Goal: Contribute content

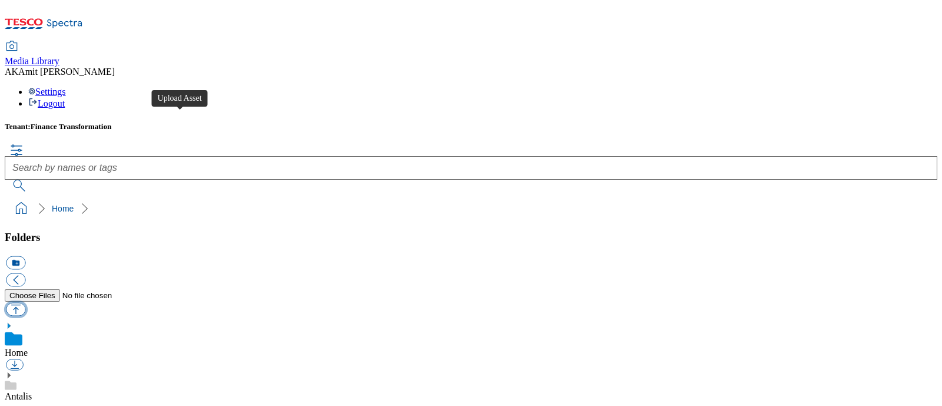
click at [25, 302] on button "button" at bounding box center [15, 309] width 19 height 14
type input "C:\fakepath\730000585001.jpg"
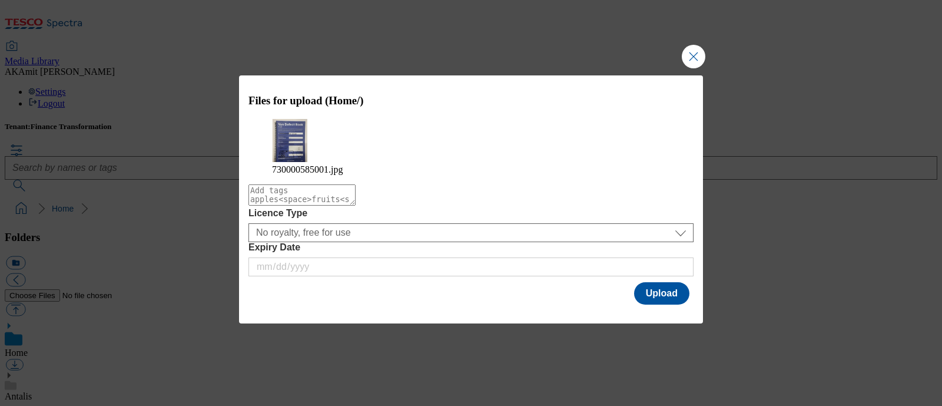
click at [691, 290] on div "Files for upload (Home/) 730000585001.jpg Licence Type No royalty, free for use…" at bounding box center [471, 190] width 464 height 231
drag, startPoint x: 677, startPoint y: 290, endPoint x: 671, endPoint y: 288, distance: 6.3
click at [676, 290] on button "Upload" at bounding box center [661, 293] width 55 height 22
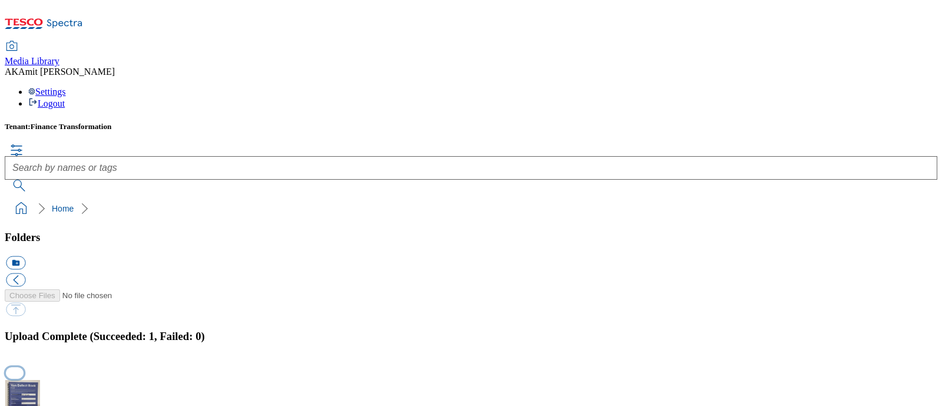
click at [24, 367] on button "button" at bounding box center [15, 372] width 18 height 11
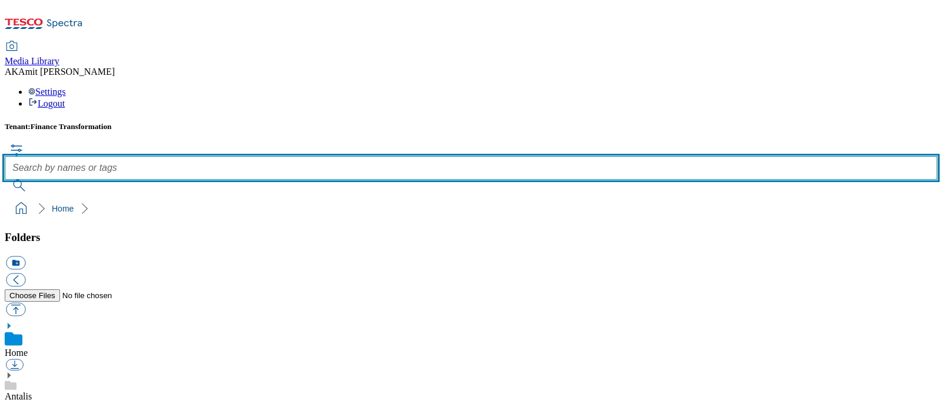
drag, startPoint x: 513, startPoint y: 71, endPoint x: 521, endPoint y: 64, distance: 10.4
click at [514, 156] on input "text" at bounding box center [471, 168] width 932 height 24
paste input "730000585001"
type input "730000585001"
click at [5, 180] on button "submit" at bounding box center [20, 186] width 31 height 12
